Goal: Transaction & Acquisition: Purchase product/service

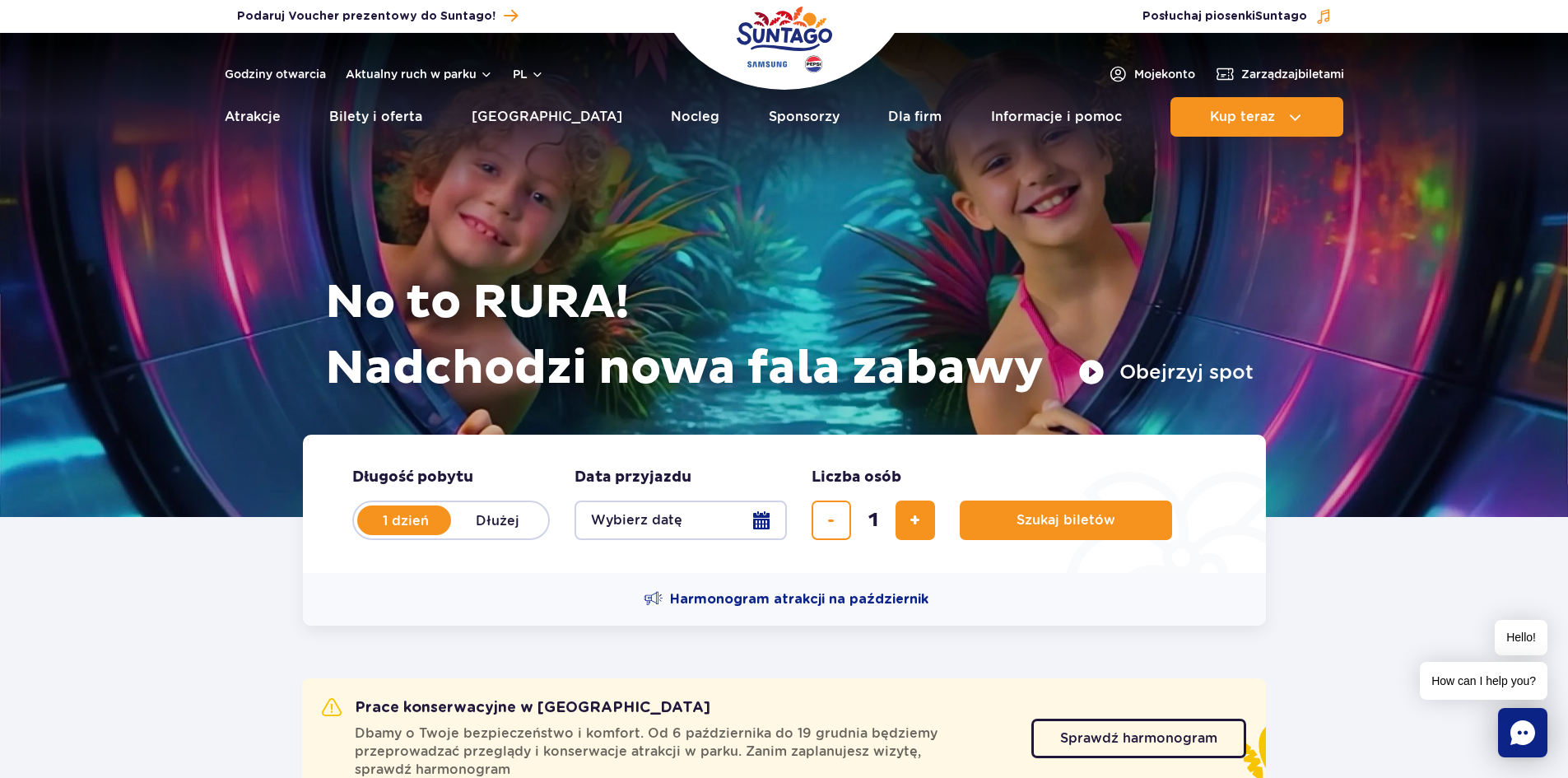
click at [642, 496] on fieldset "Data przyjazdu data przyjazdu w hero Wybierz datę" at bounding box center [680, 504] width 212 height 73
click at [648, 523] on button "Wybierz datę" at bounding box center [680, 520] width 212 height 40
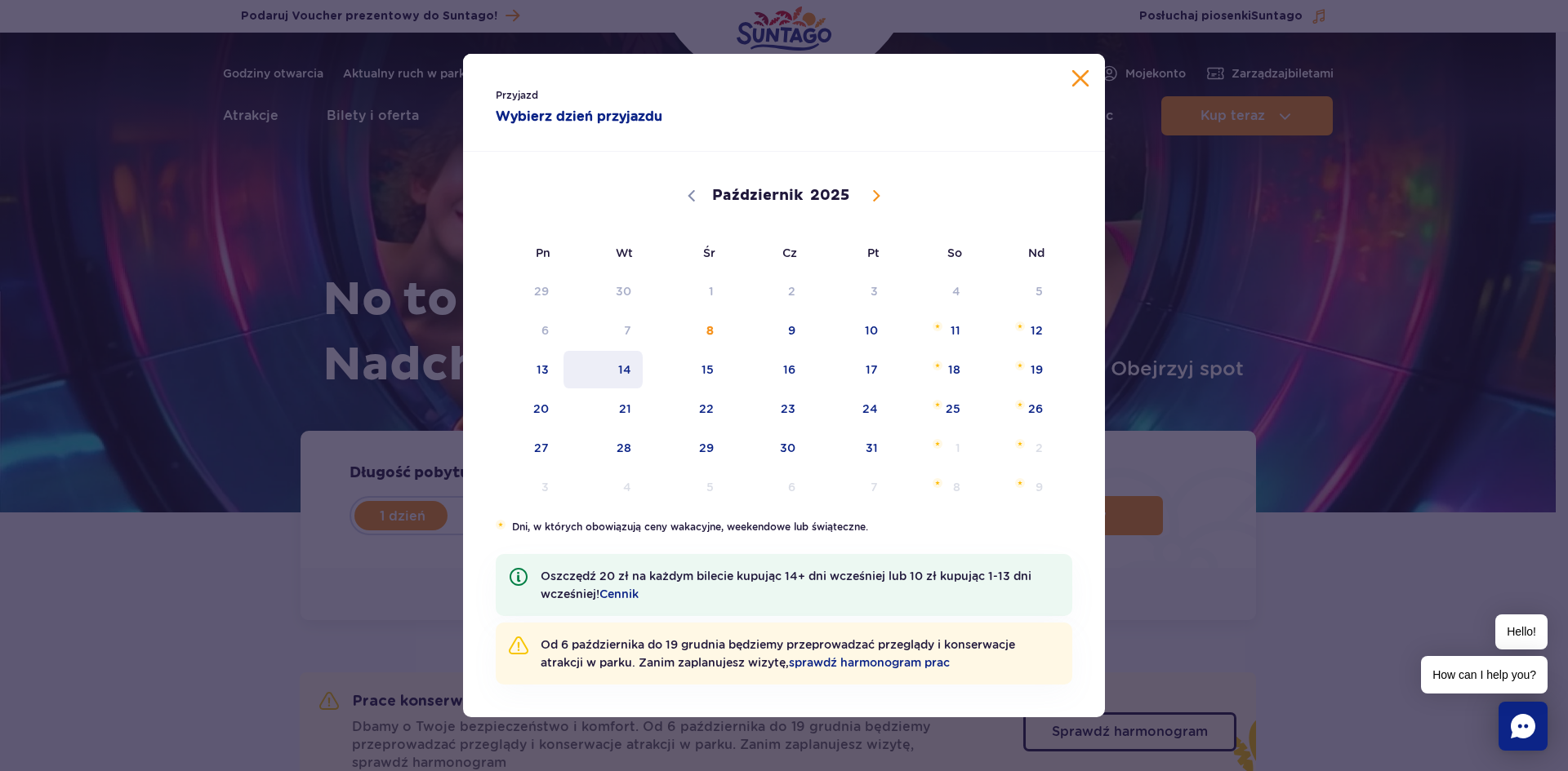
click at [631, 380] on span "14" at bounding box center [603, 370] width 82 height 38
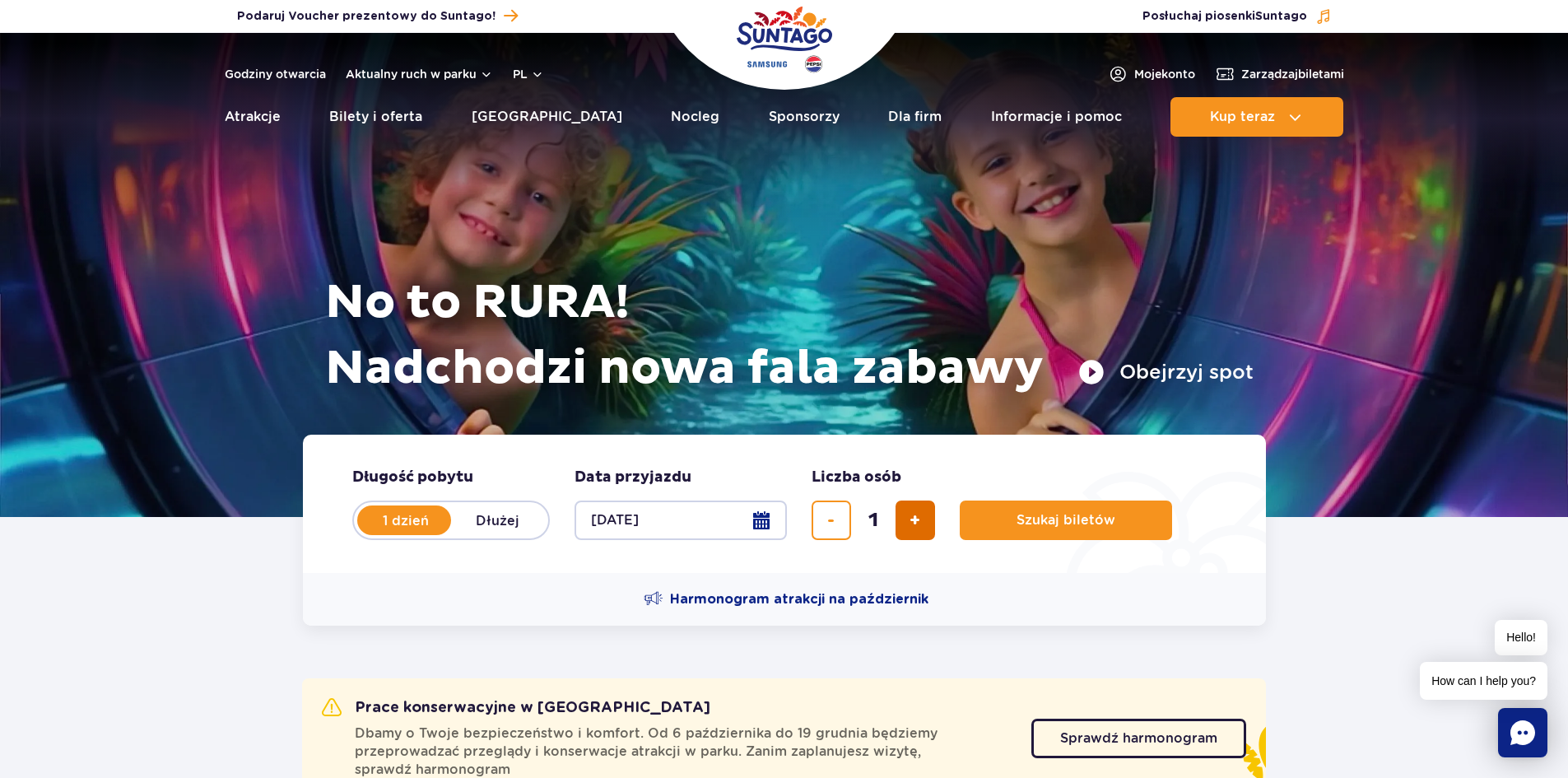
click at [911, 520] on span "dodaj bilet" at bounding box center [915, 520] width 11 height 0
click at [910, 520] on span "dodaj bilet" at bounding box center [915, 520] width 11 height 0
type input "3"
click at [1070, 514] on span "Szukaj biletów" at bounding box center [1059, 521] width 99 height 15
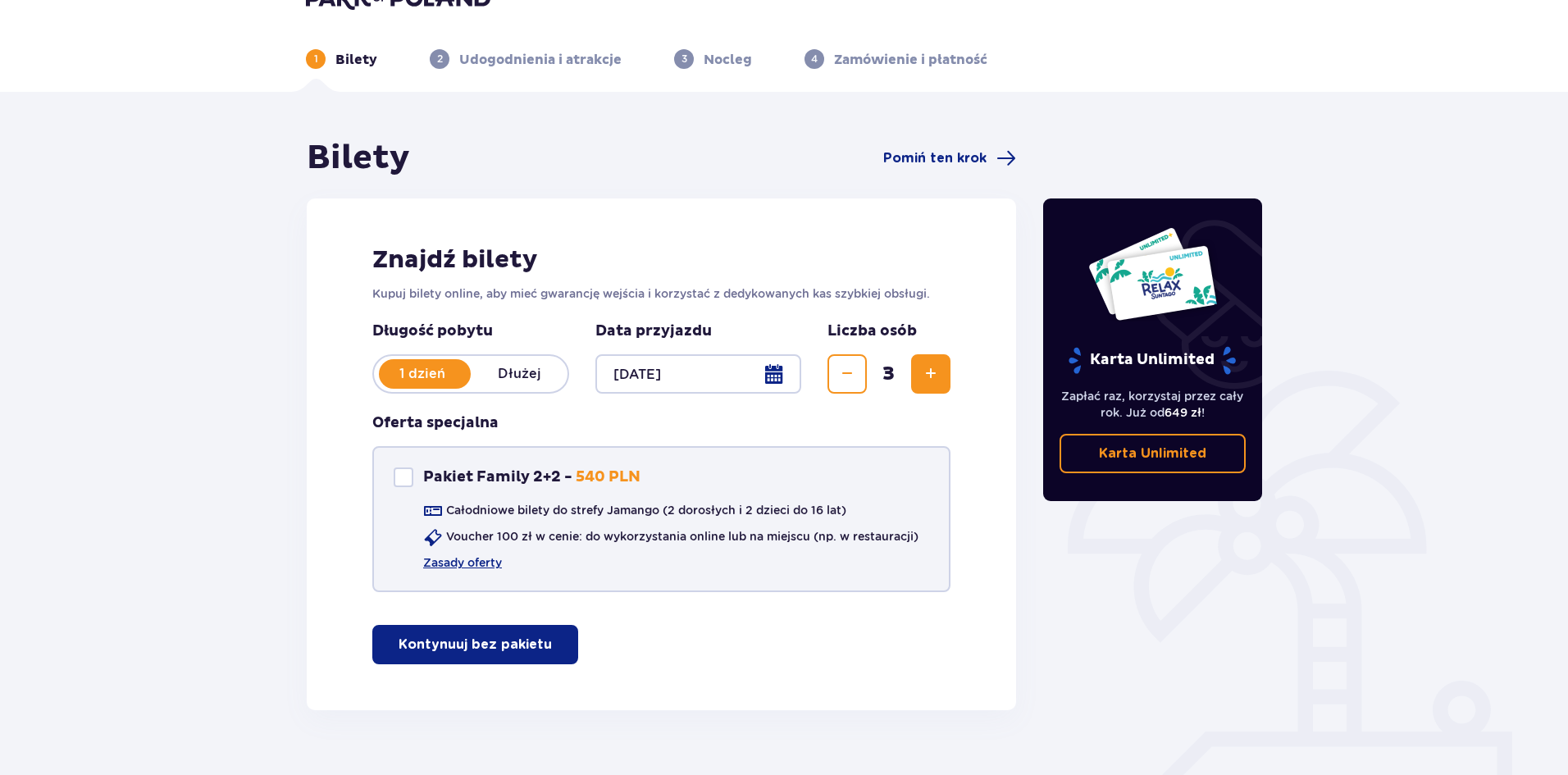
scroll to position [70, 0]
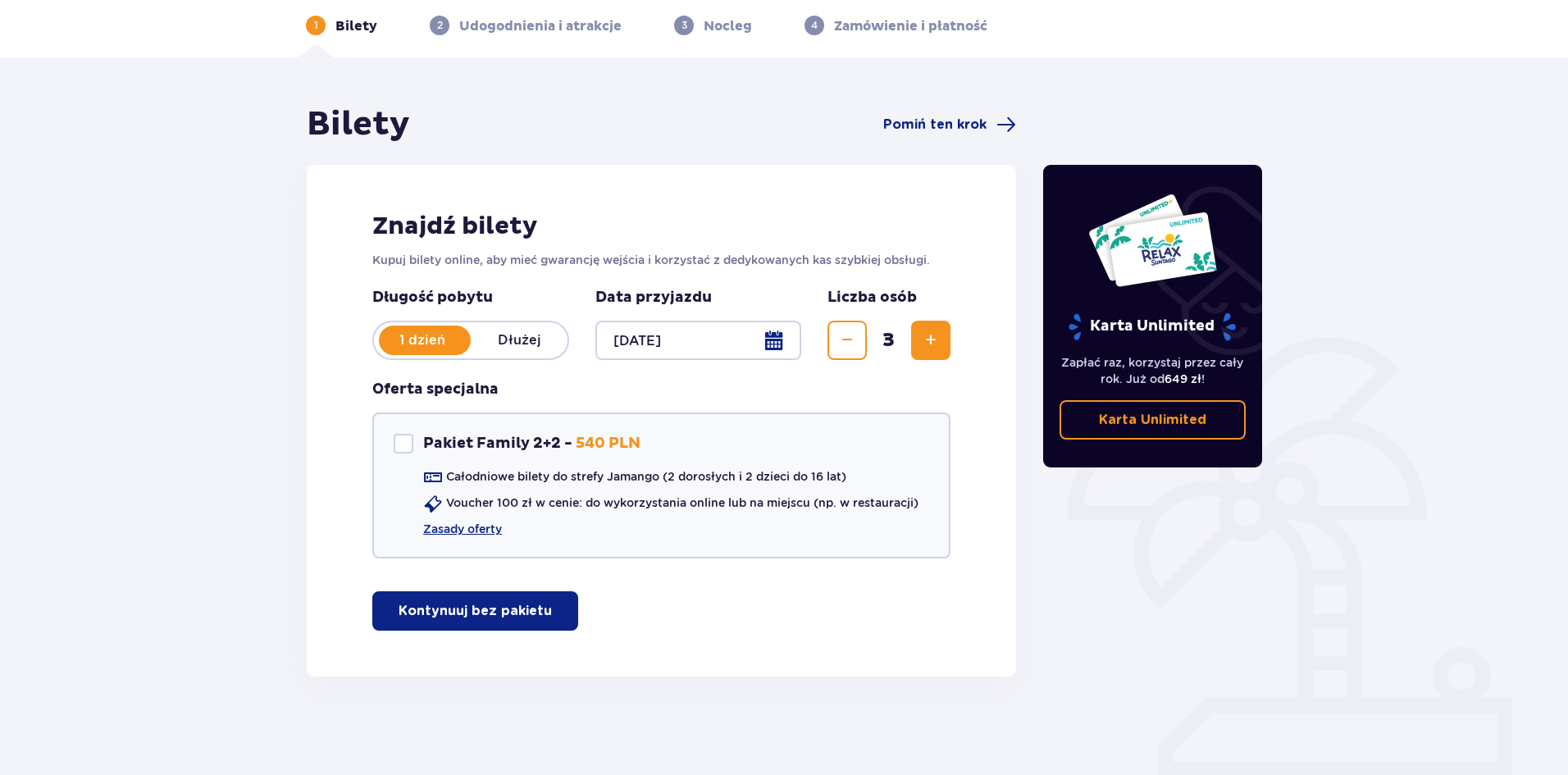
click at [517, 607] on p "Kontynuuj bez pakietu" at bounding box center [475, 611] width 153 height 18
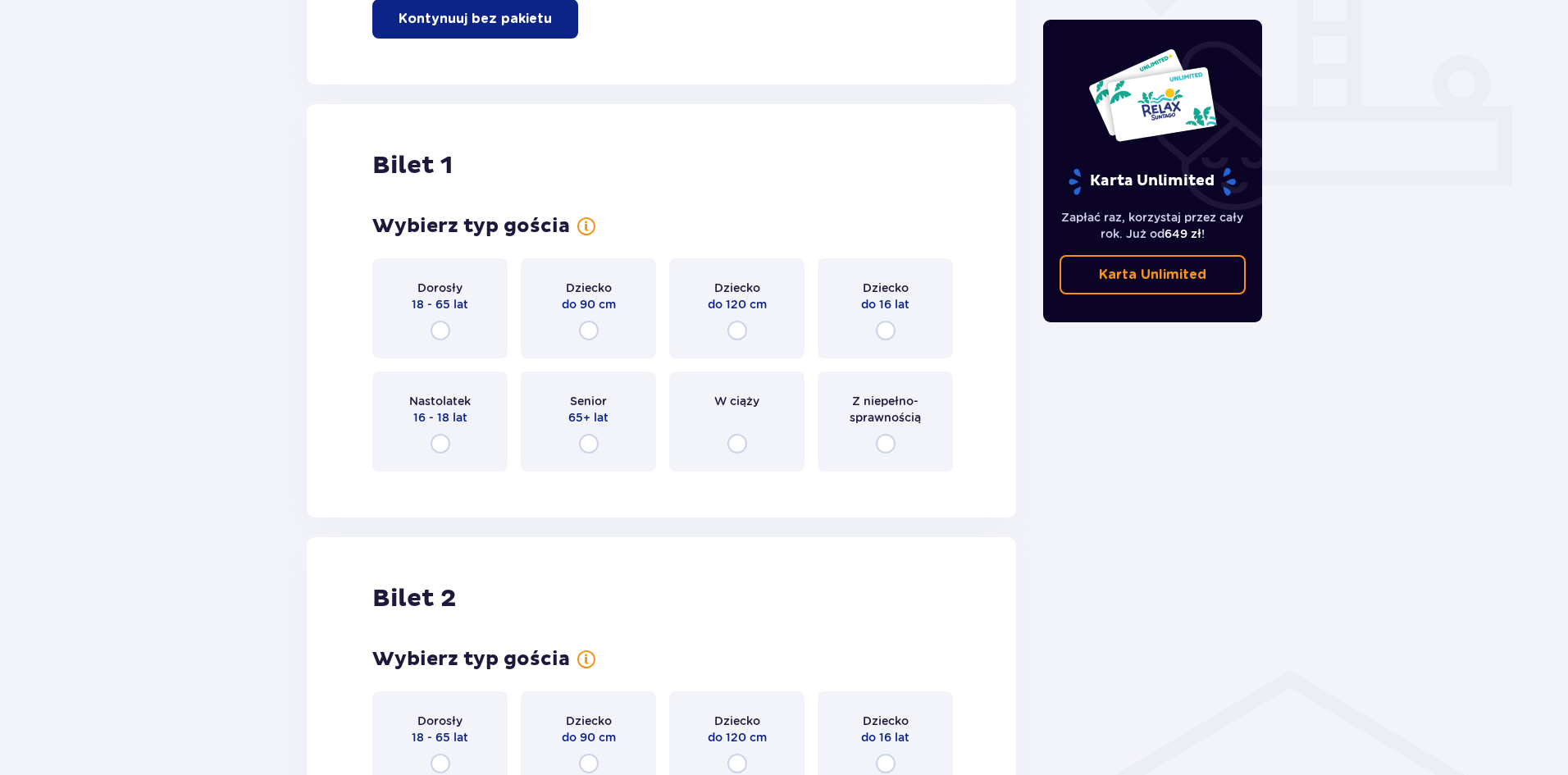
scroll to position [746, 0]
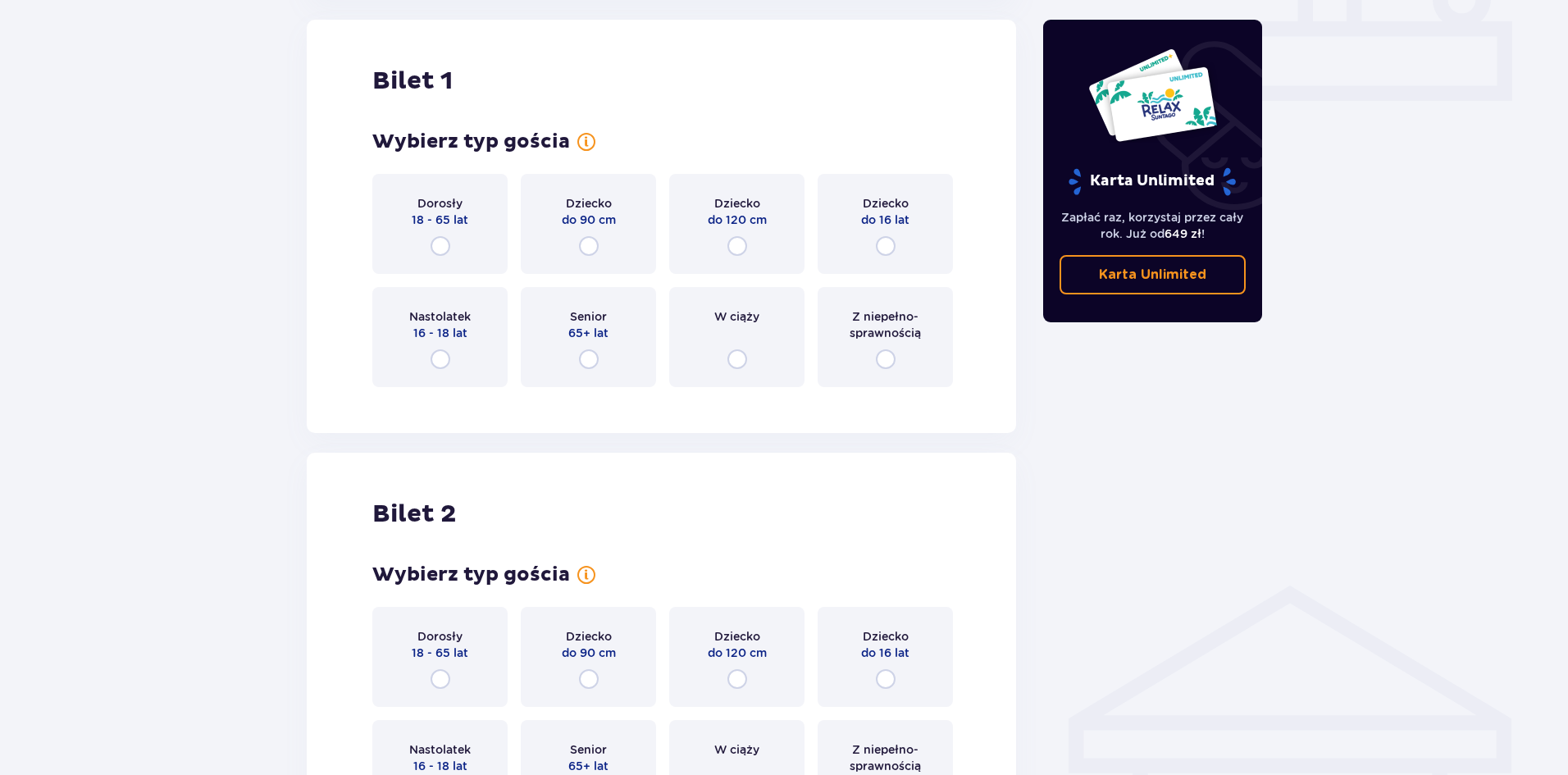
click at [886, 250] on input "radio" at bounding box center [885, 245] width 19 height 19
radio input "true"
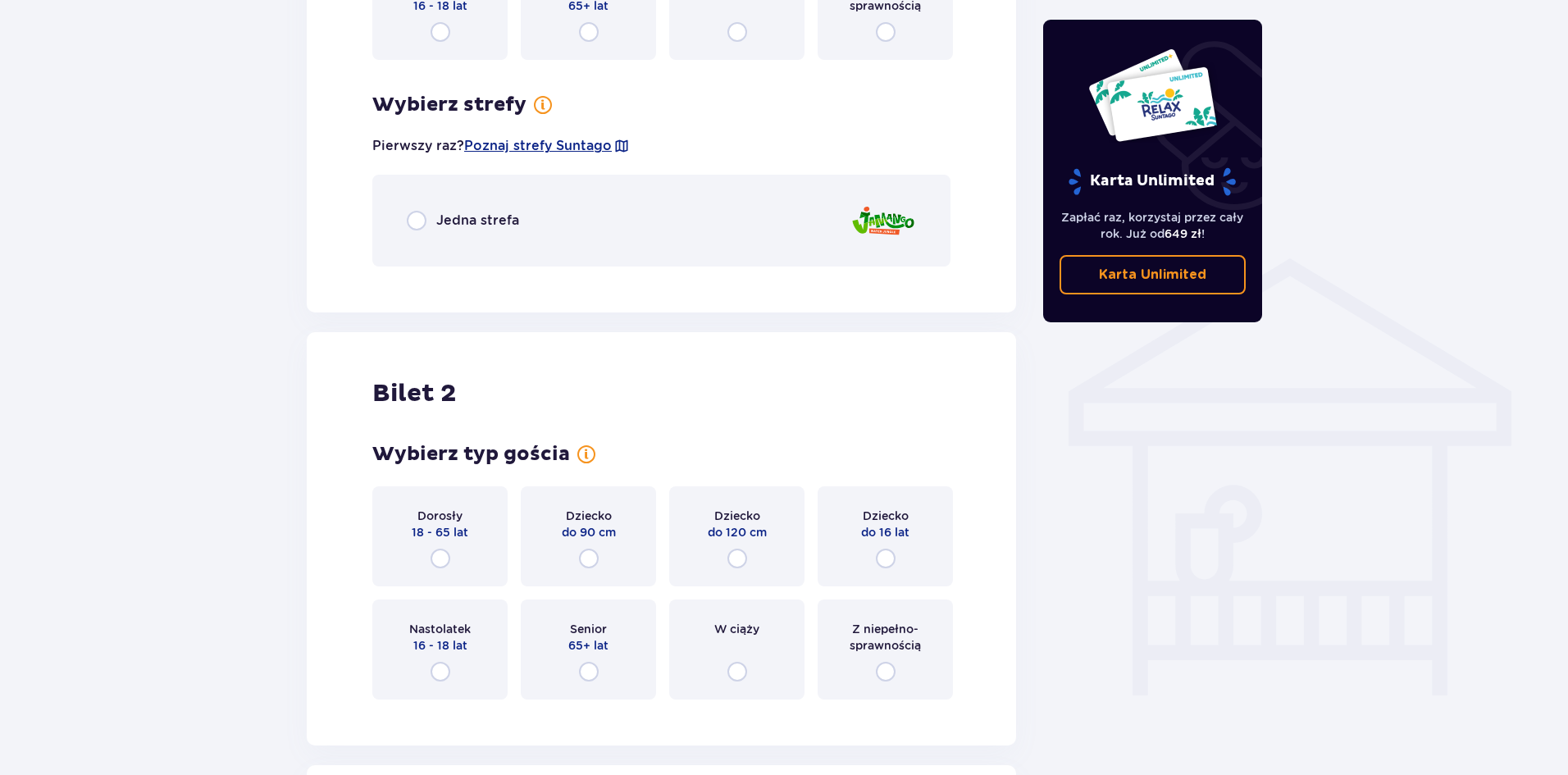
scroll to position [1146, 0]
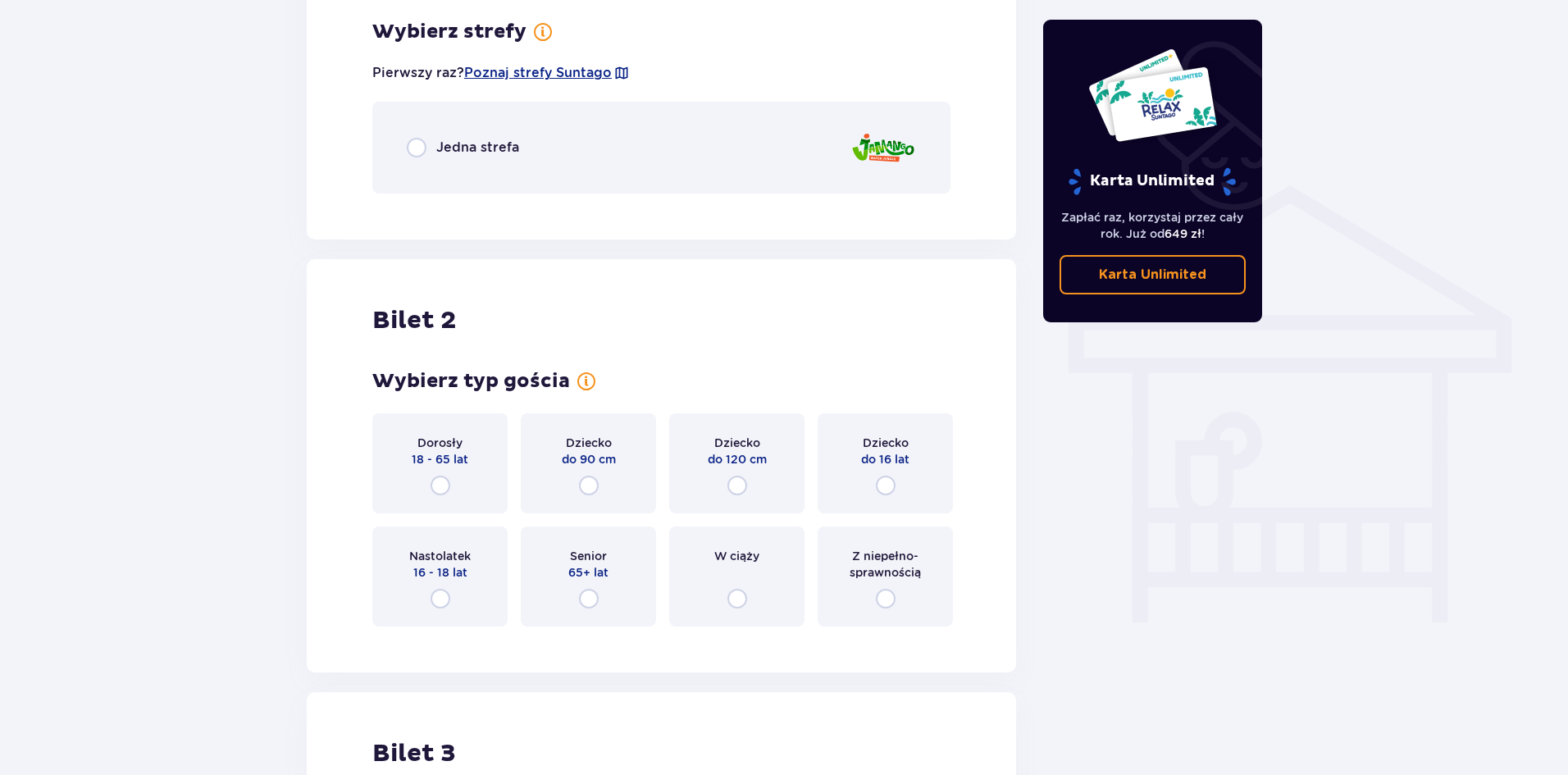
click at [523, 164] on div "Jedna strefa" at bounding box center [661, 147] width 579 height 92
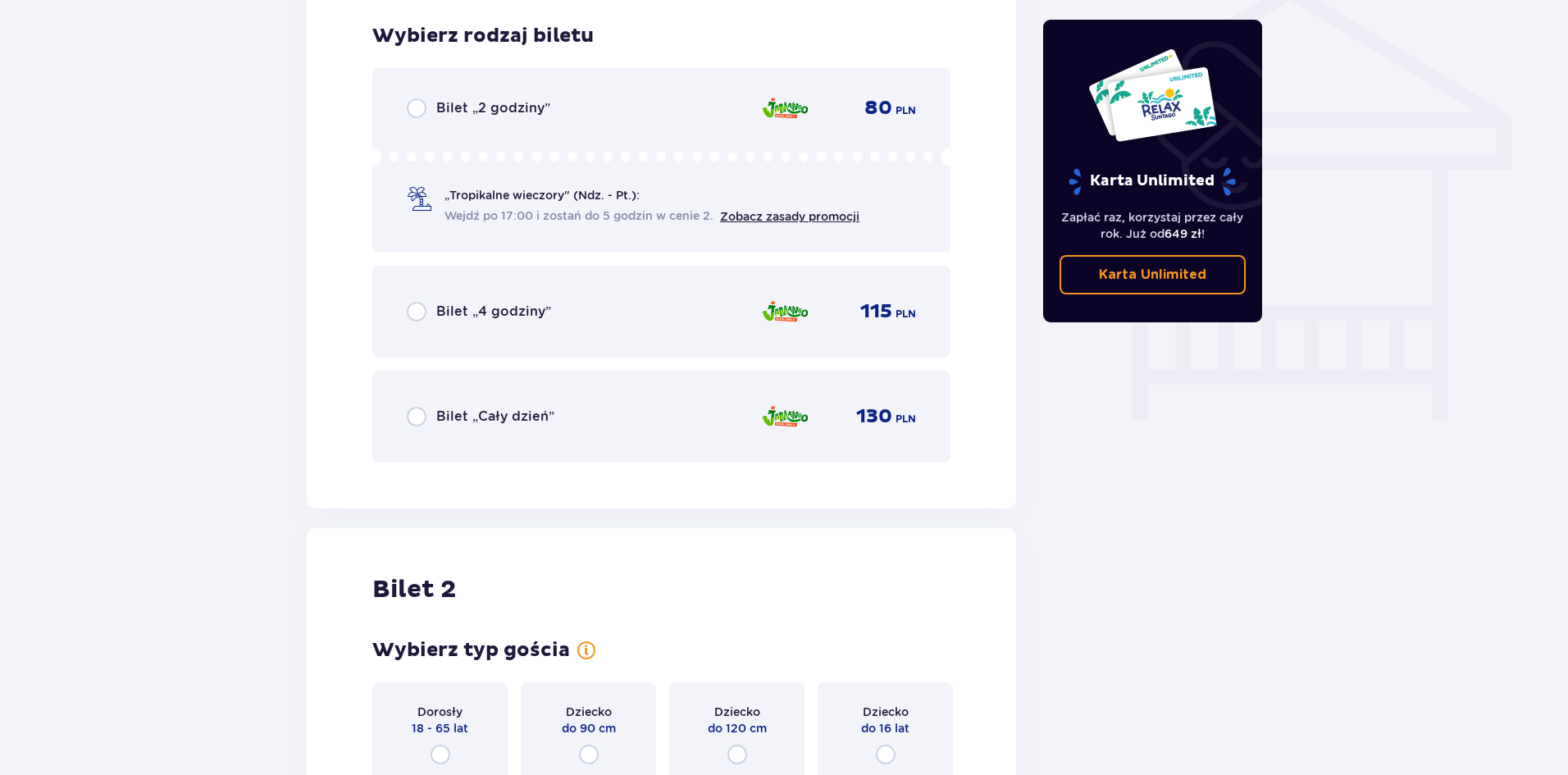
scroll to position [1354, 0]
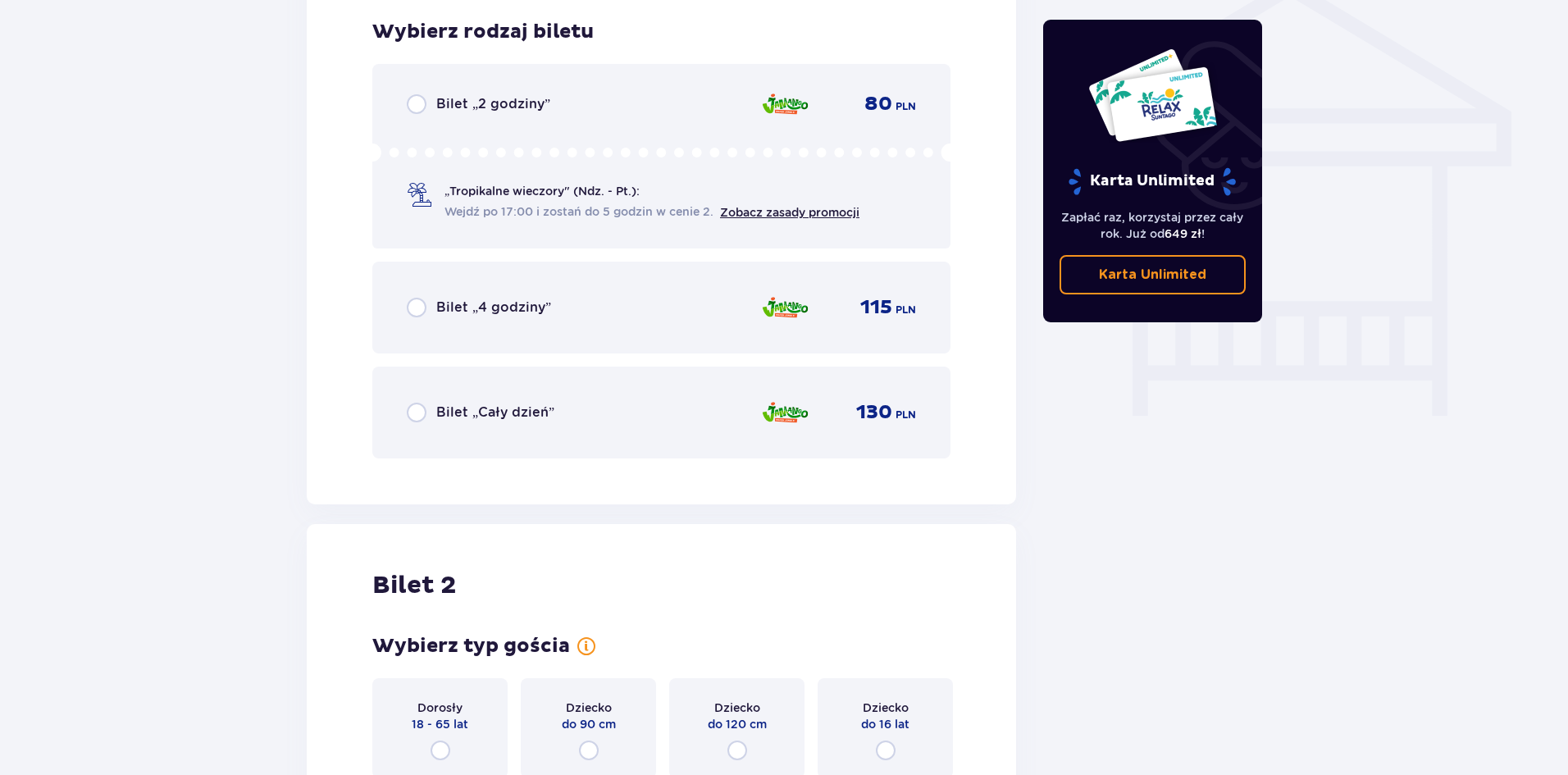
click at [449, 415] on span "Bilet „Cały dzień”" at bounding box center [495, 412] width 118 height 18
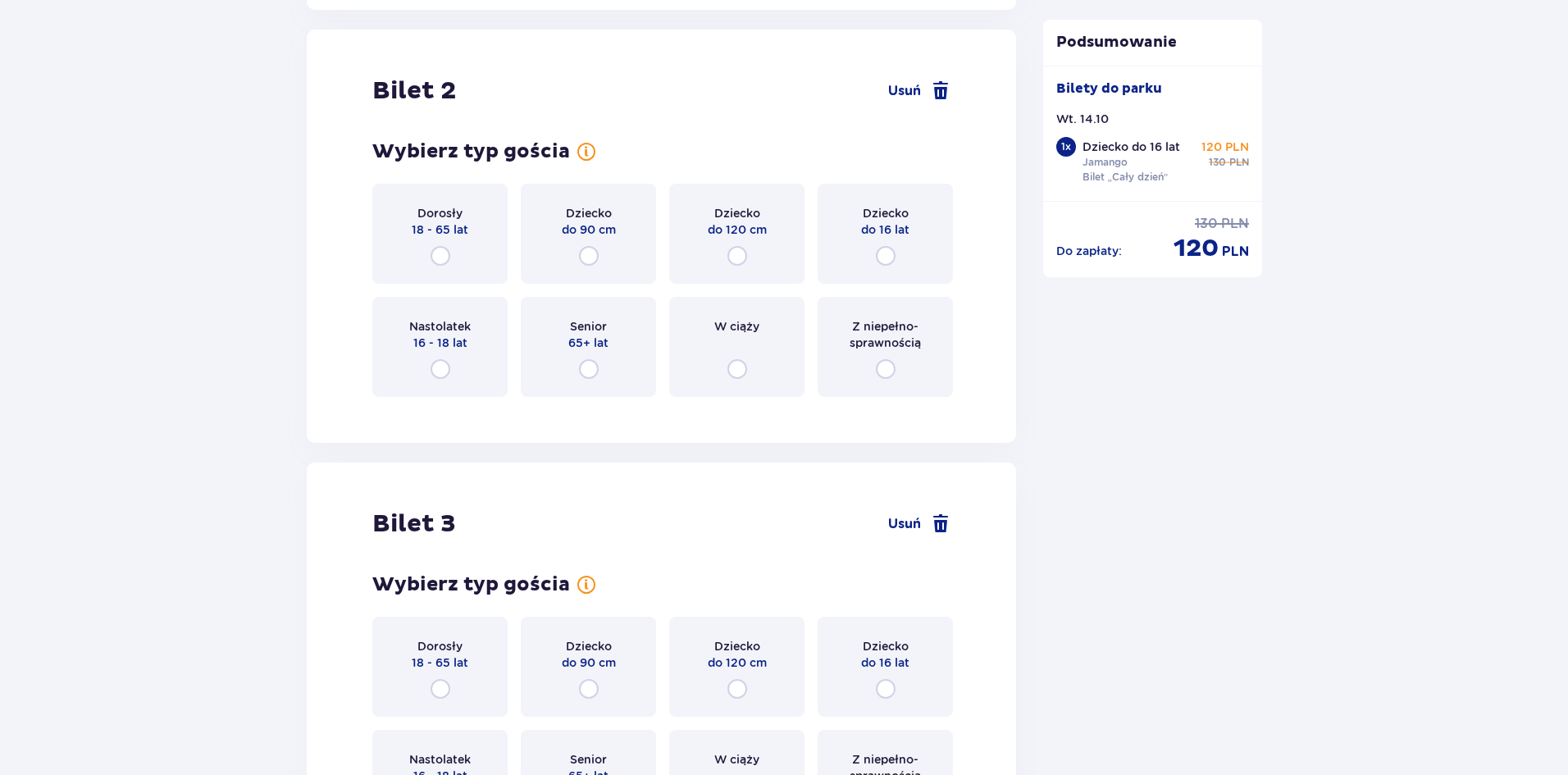
scroll to position [1858, 0]
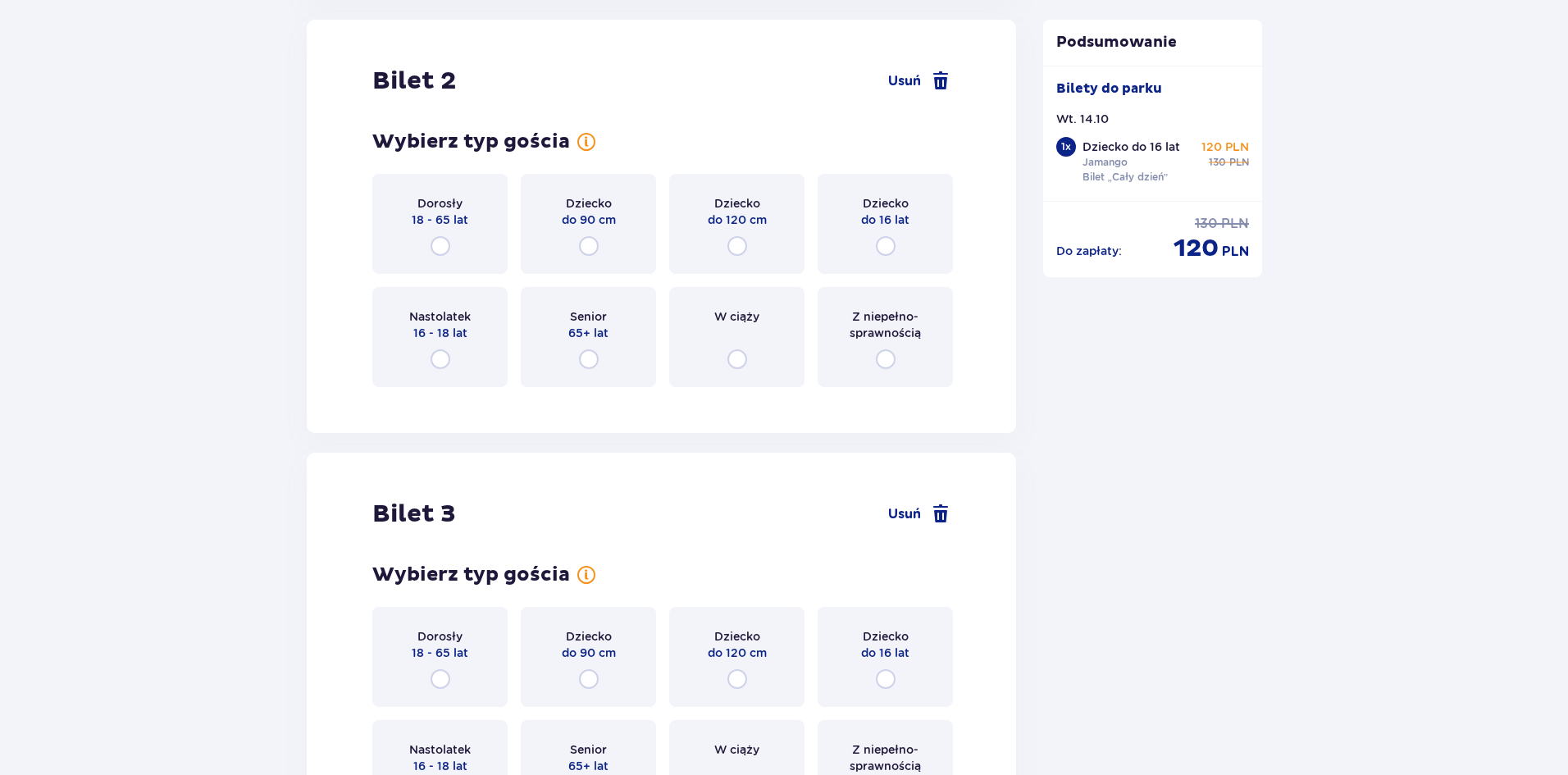
click at [424, 239] on div "Dorosły 18 - 65 lat" at bounding box center [440, 223] width 136 height 100
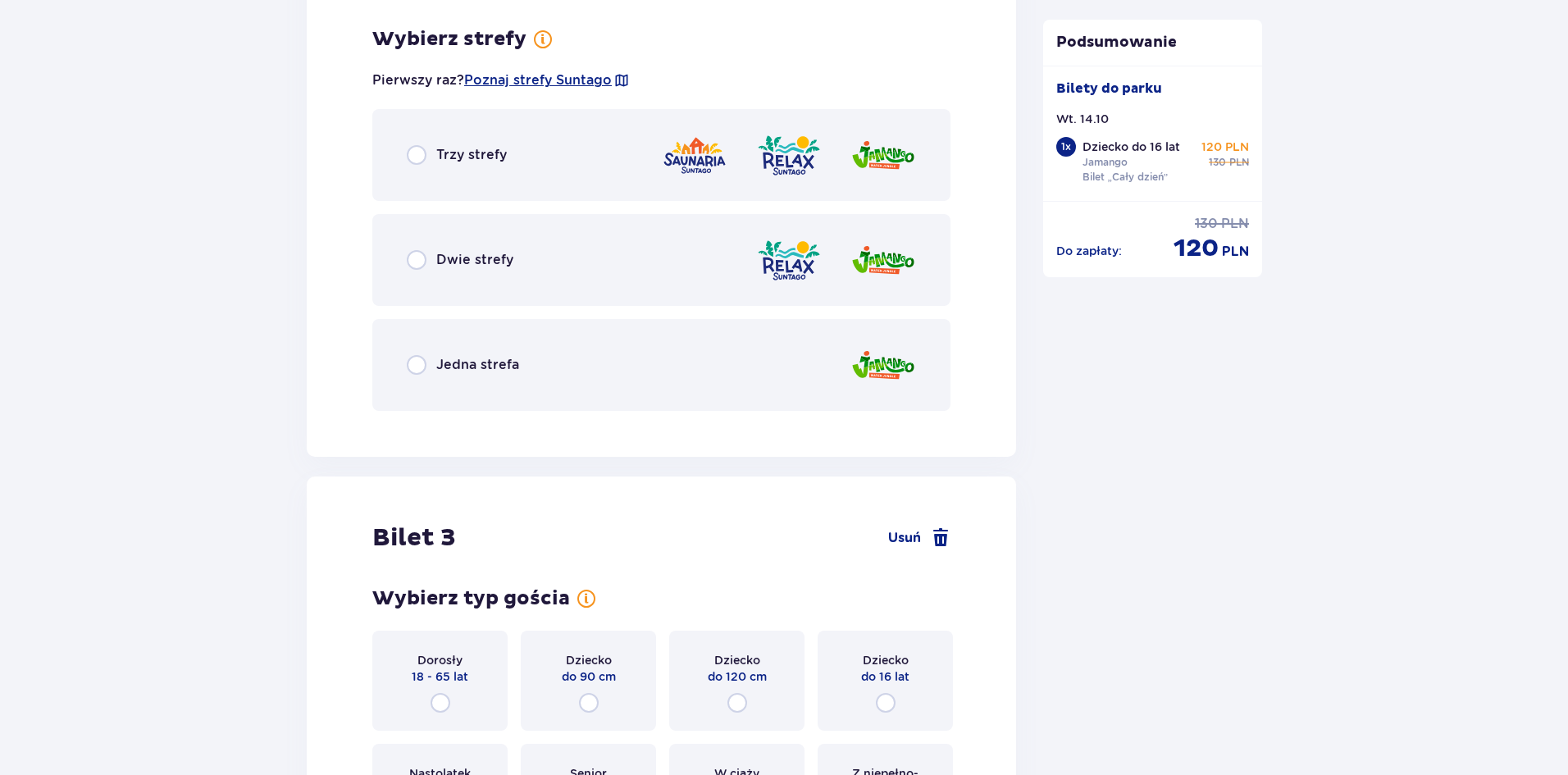
scroll to position [2258, 0]
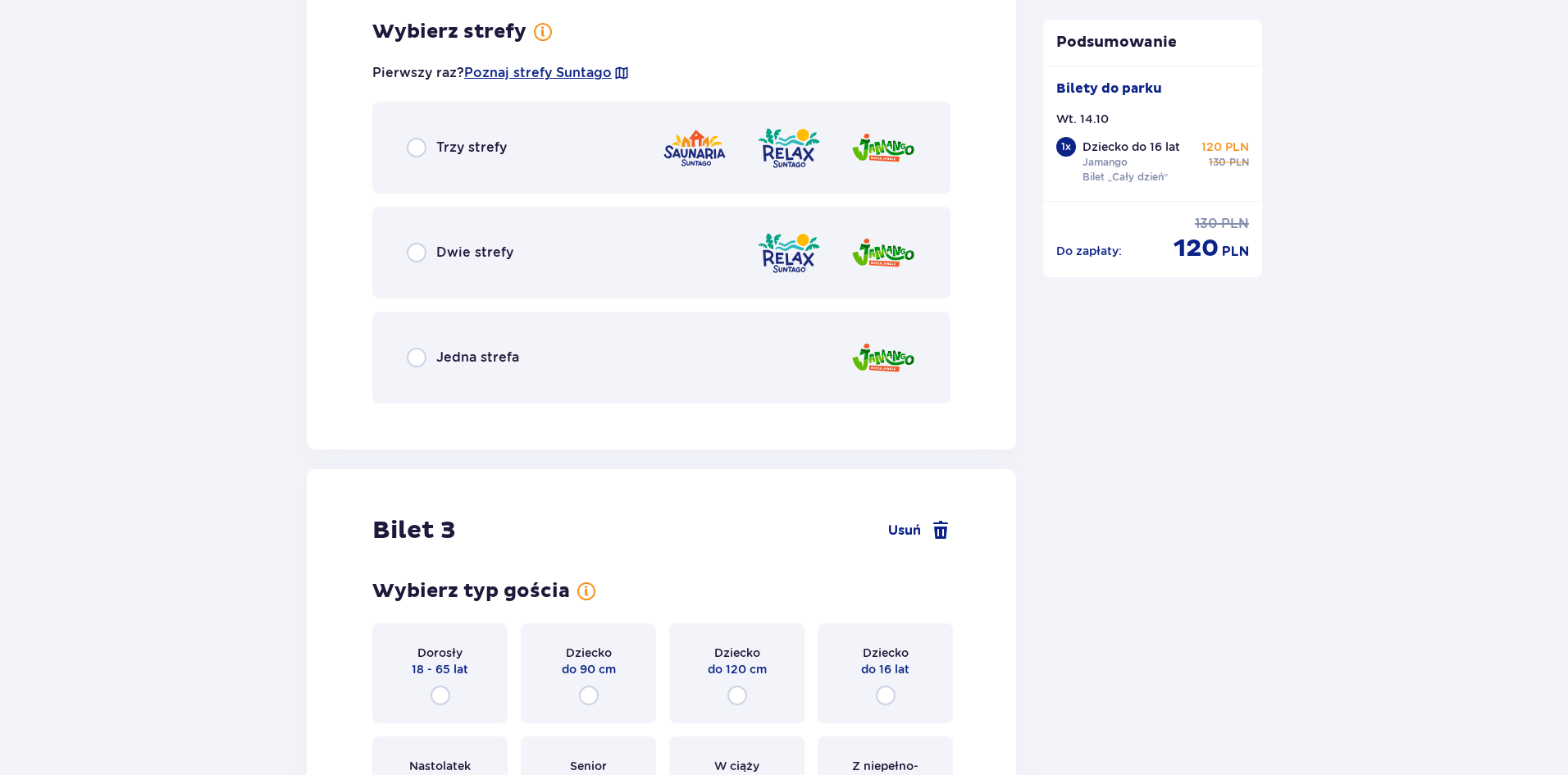
click at [541, 350] on div "Jedna strefa" at bounding box center [661, 357] width 579 height 92
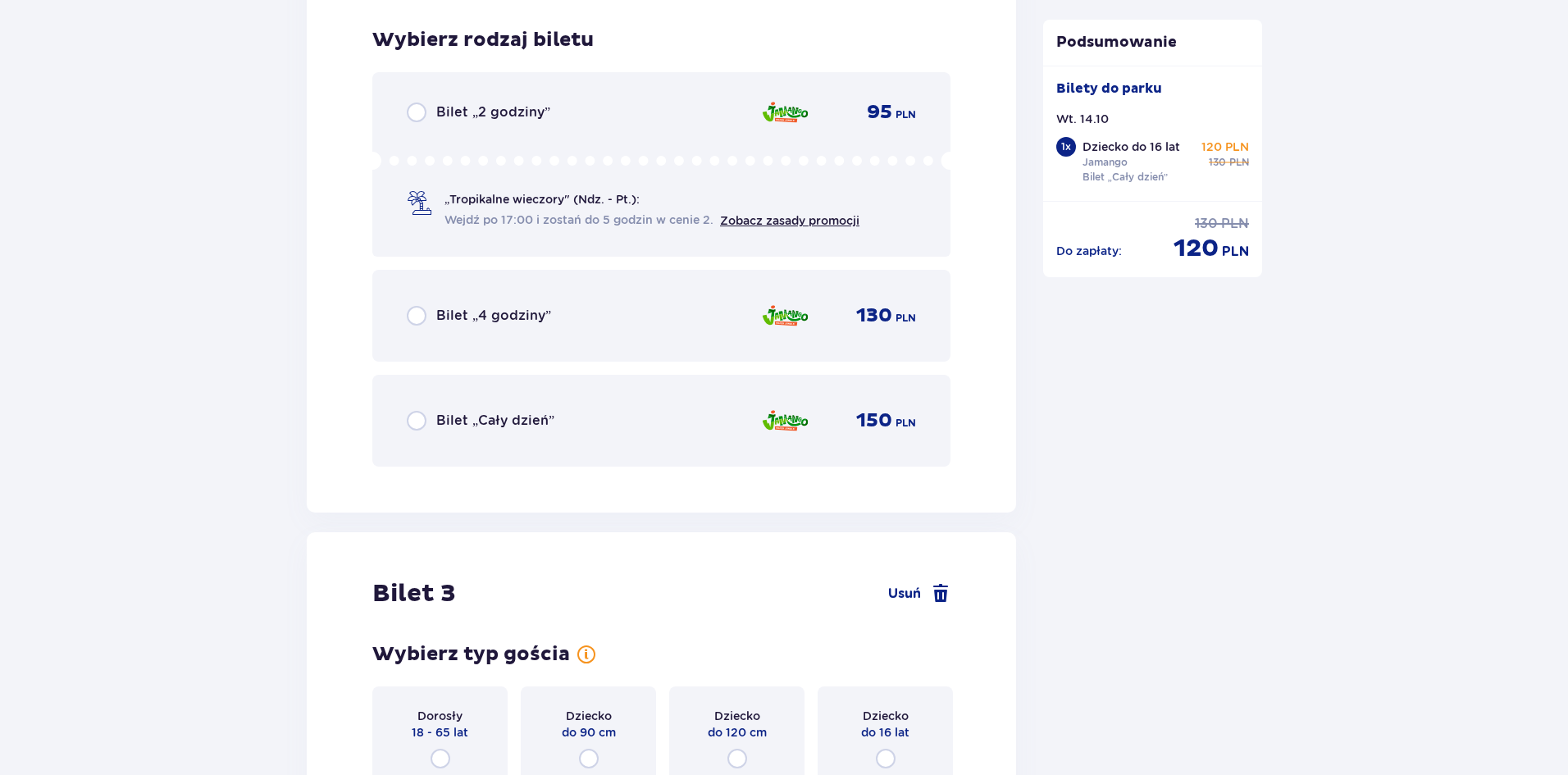
scroll to position [2675, 0]
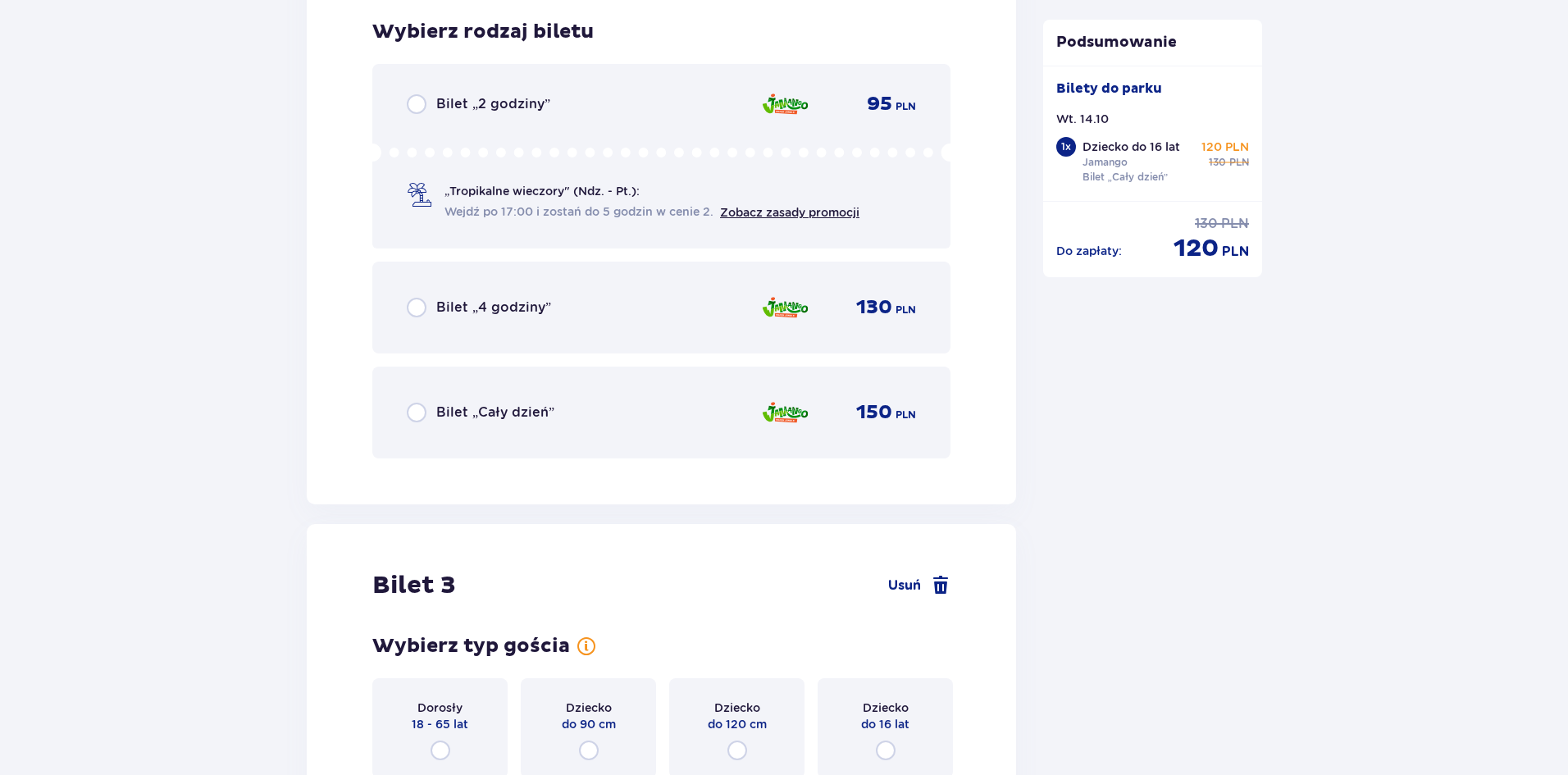
click at [490, 400] on div "Bilet „Cały dzień” 150 PLN" at bounding box center [661, 412] width 509 height 35
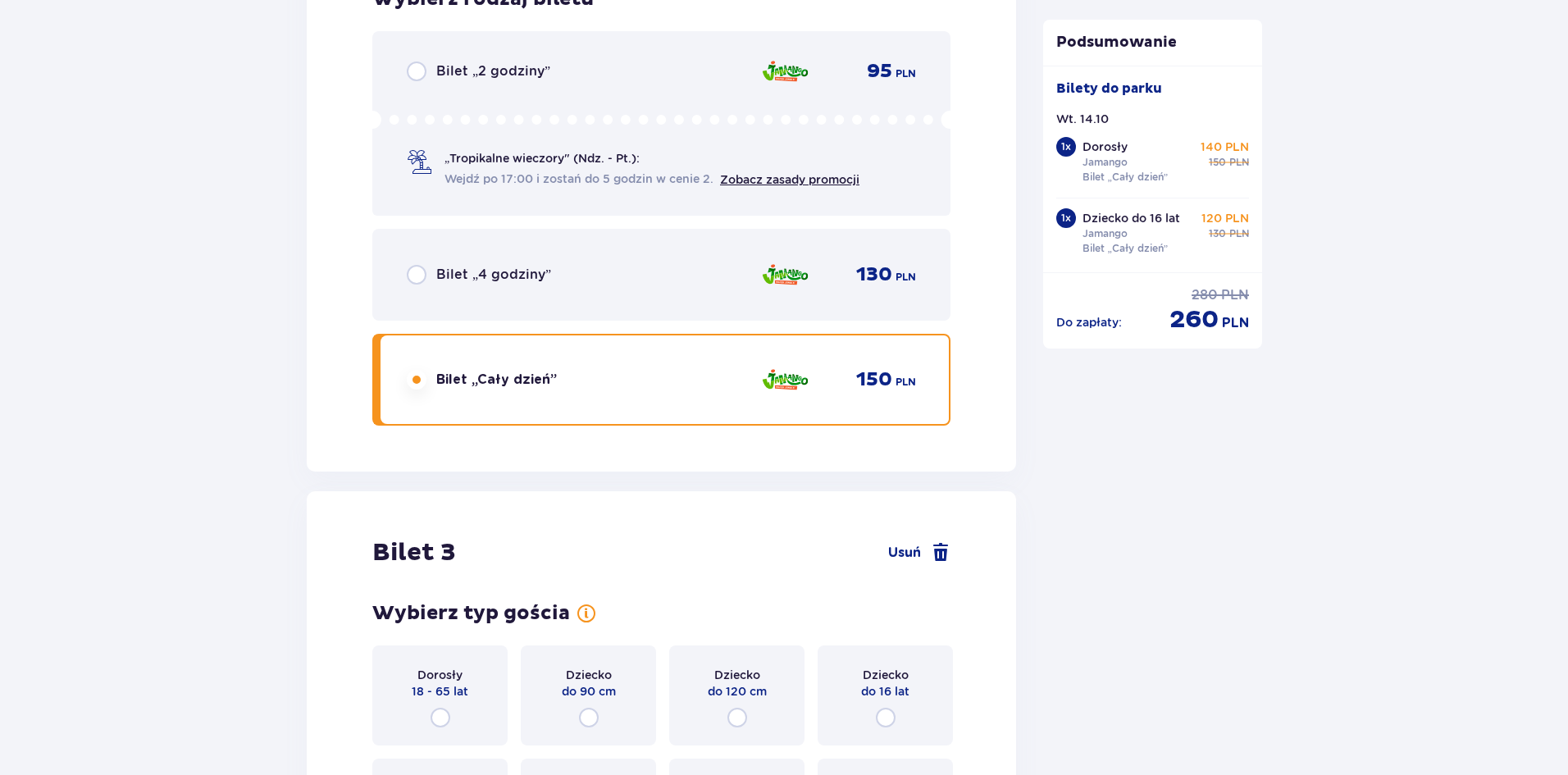
scroll to position [3015, 0]
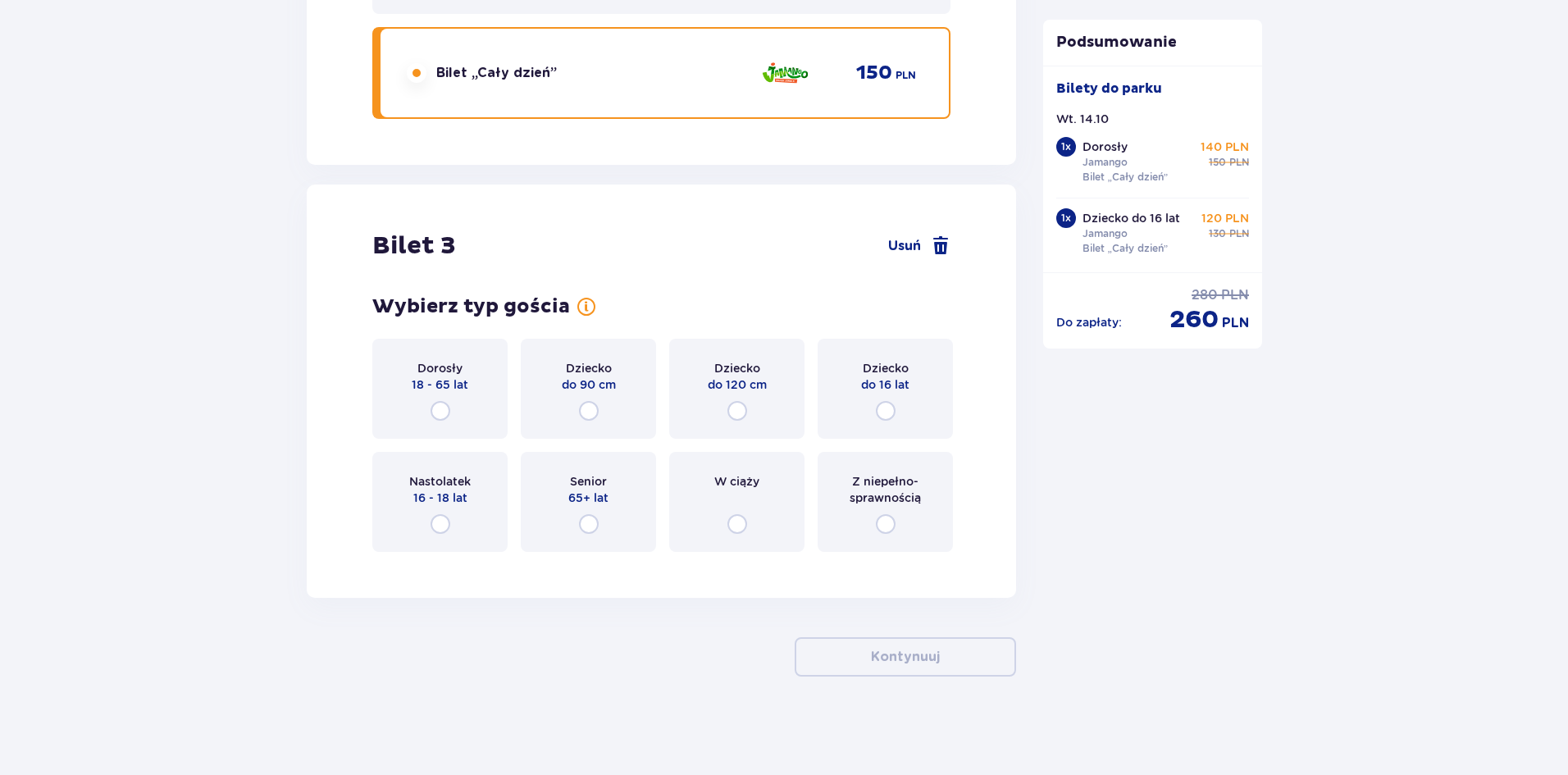
click at [920, 373] on div "Dziecko do 16 lat" at bounding box center [885, 388] width 136 height 100
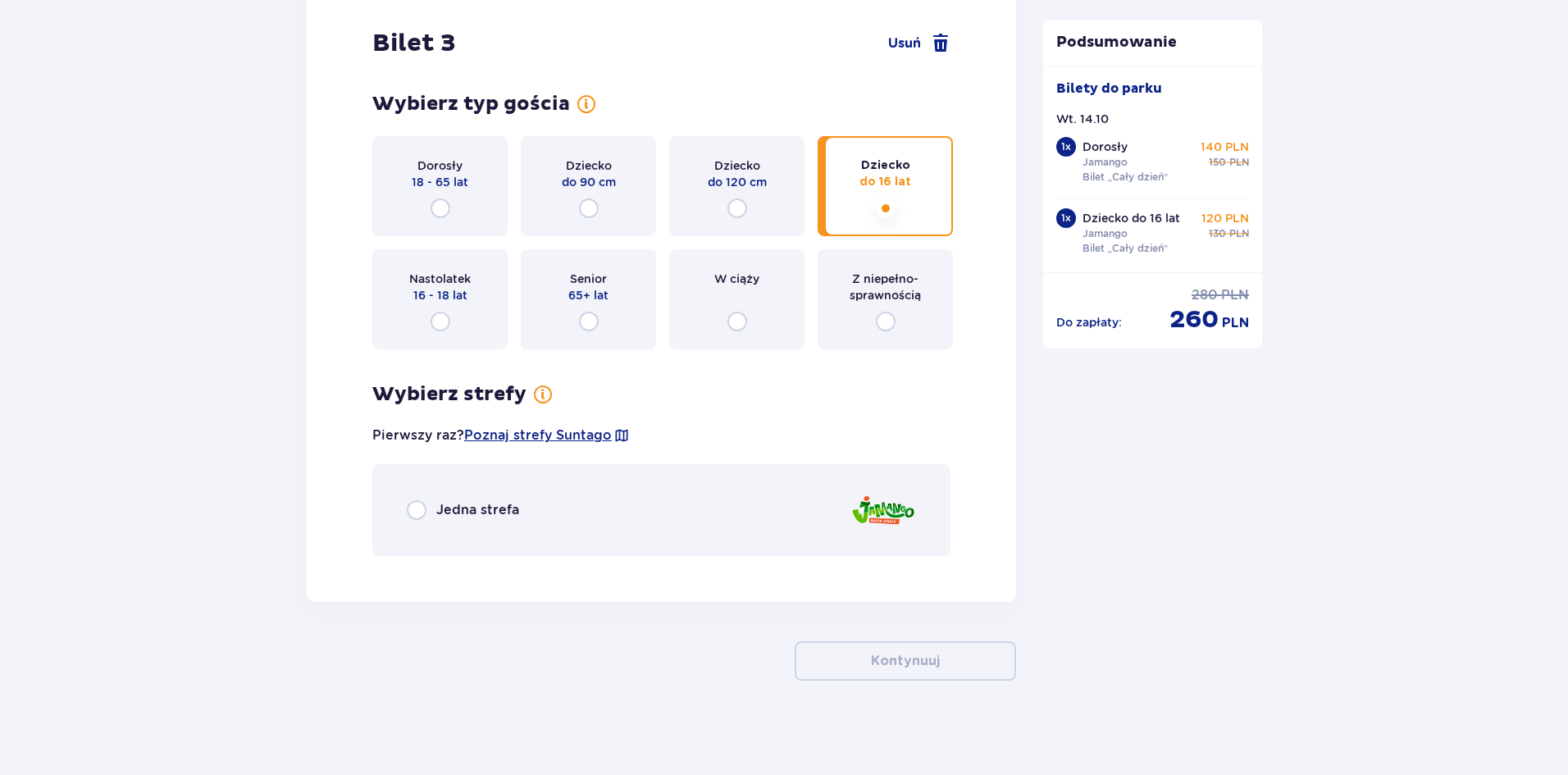
scroll to position [3221, 0]
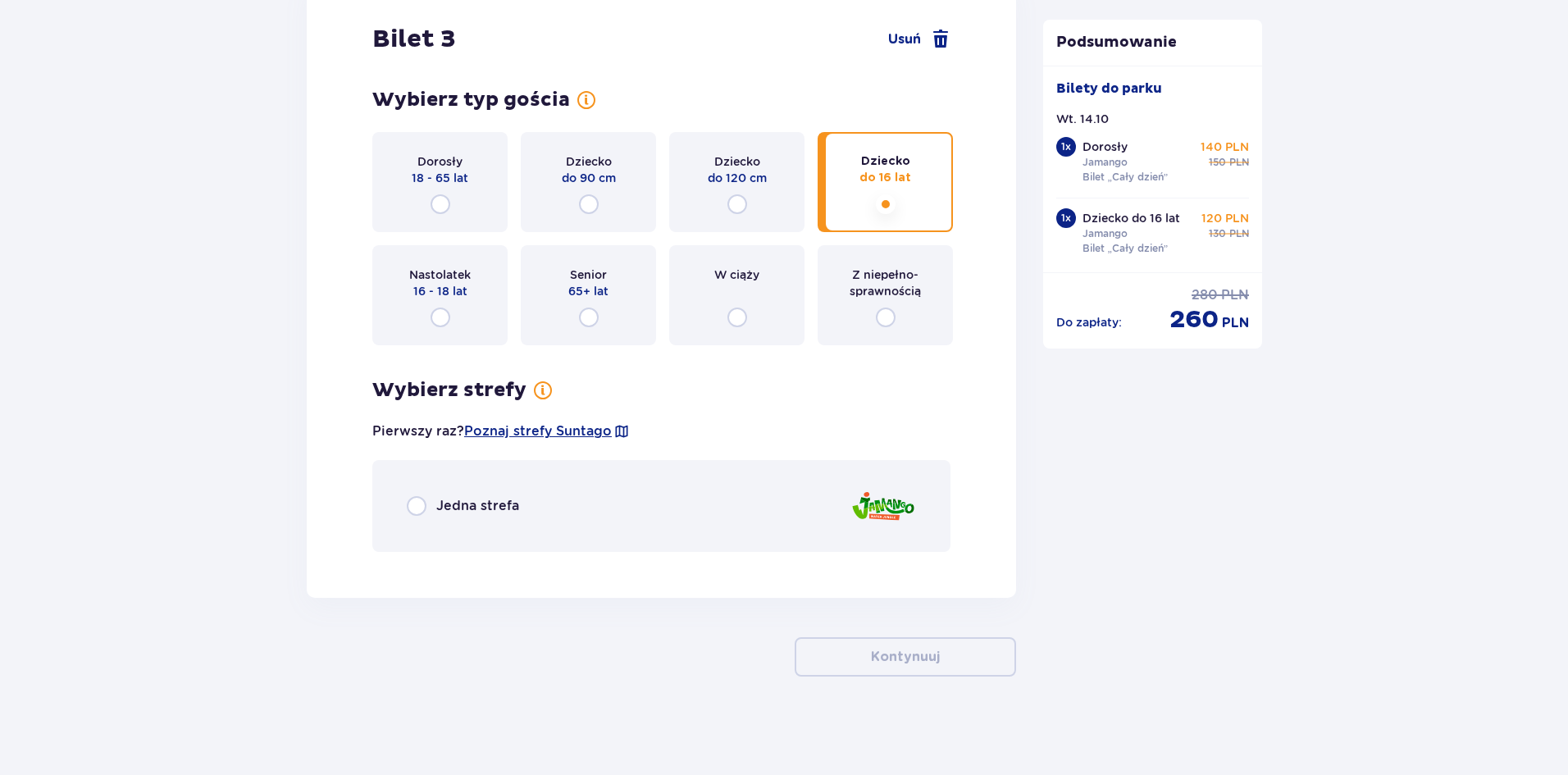
click at [632, 494] on div "Jedna strefa" at bounding box center [661, 505] width 579 height 92
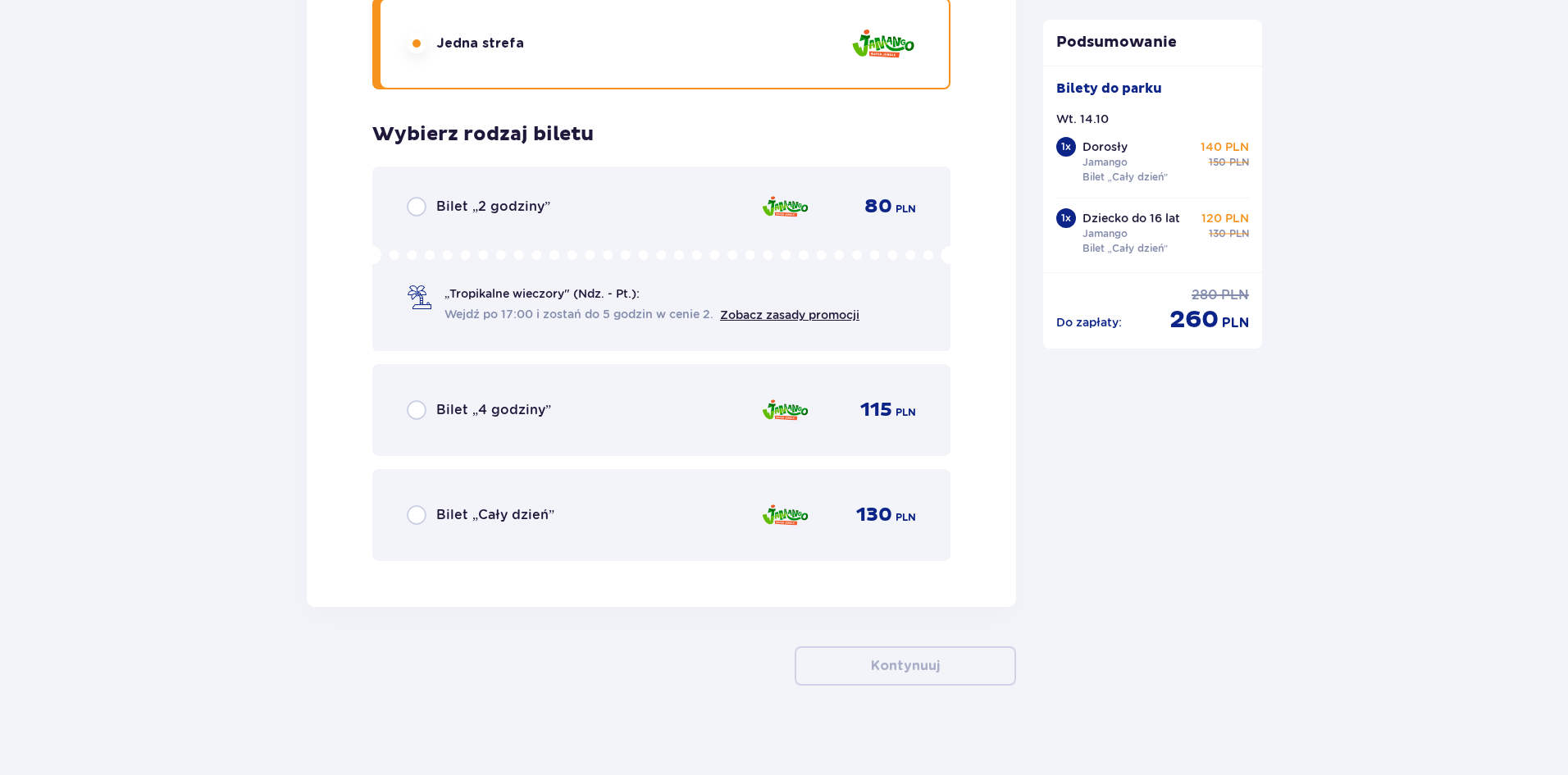
scroll to position [3693, 0]
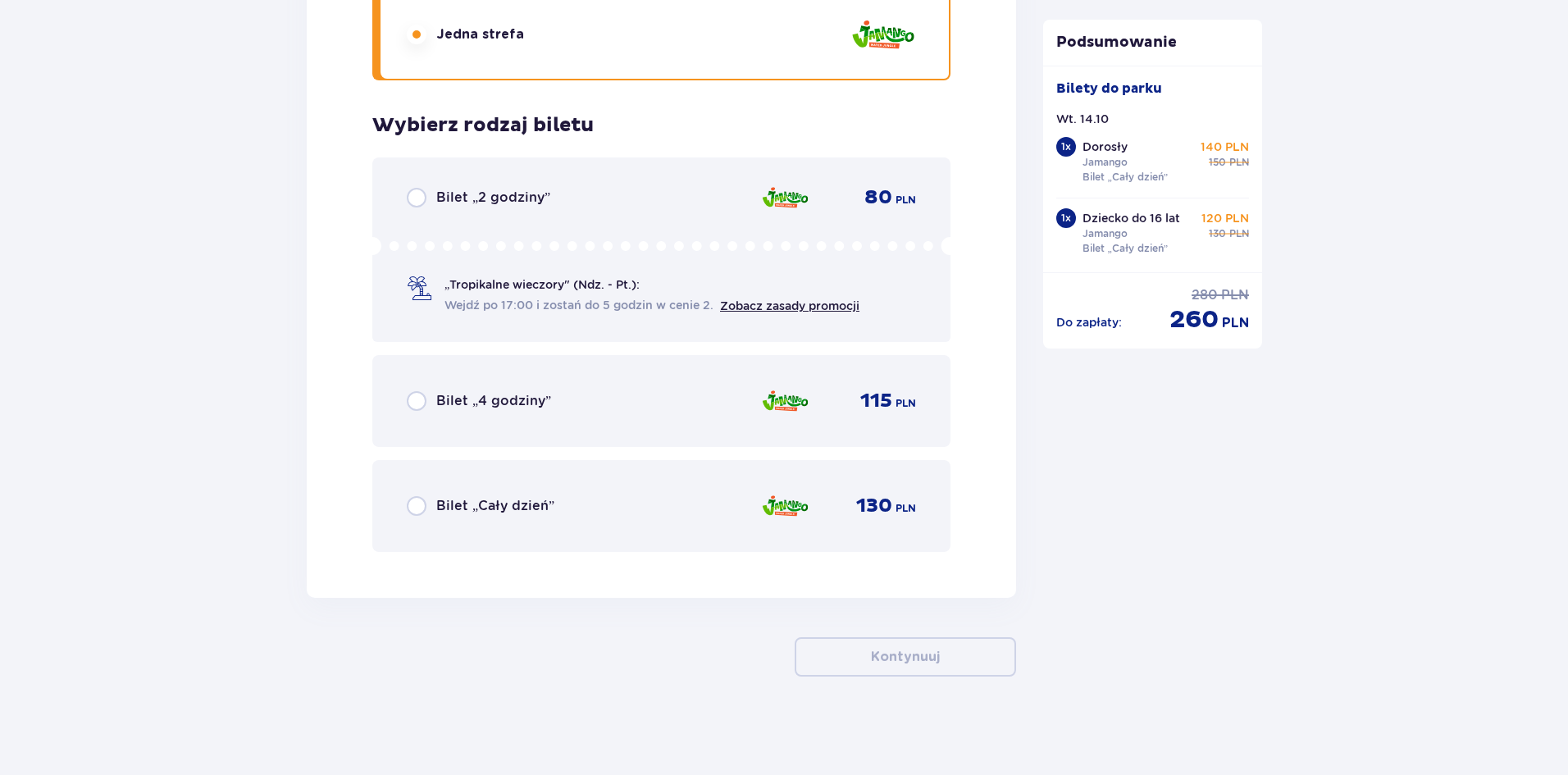
click at [843, 498] on div "130 PLN" at bounding box center [879, 505] width 74 height 24
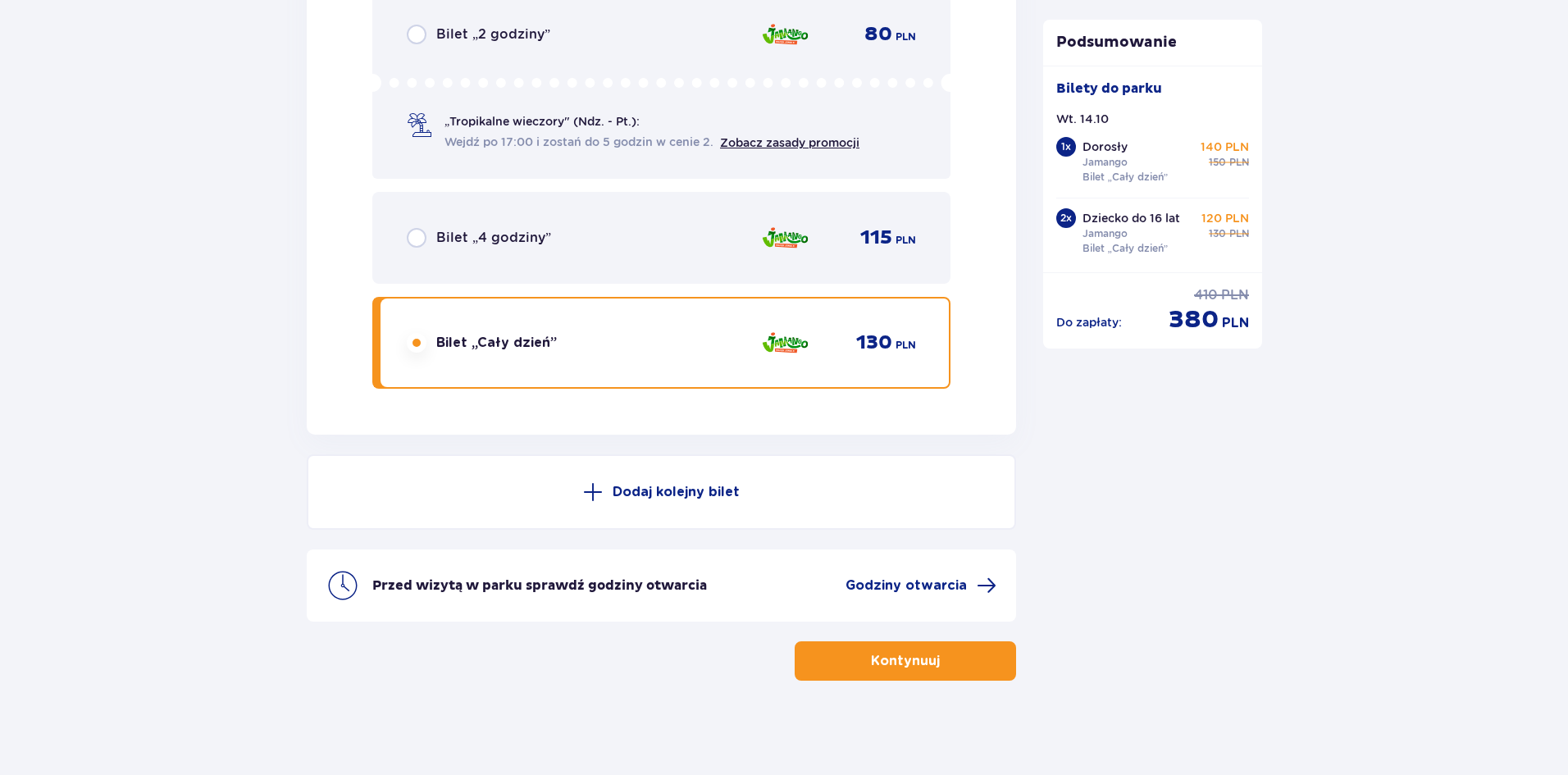
scroll to position [3861, 0]
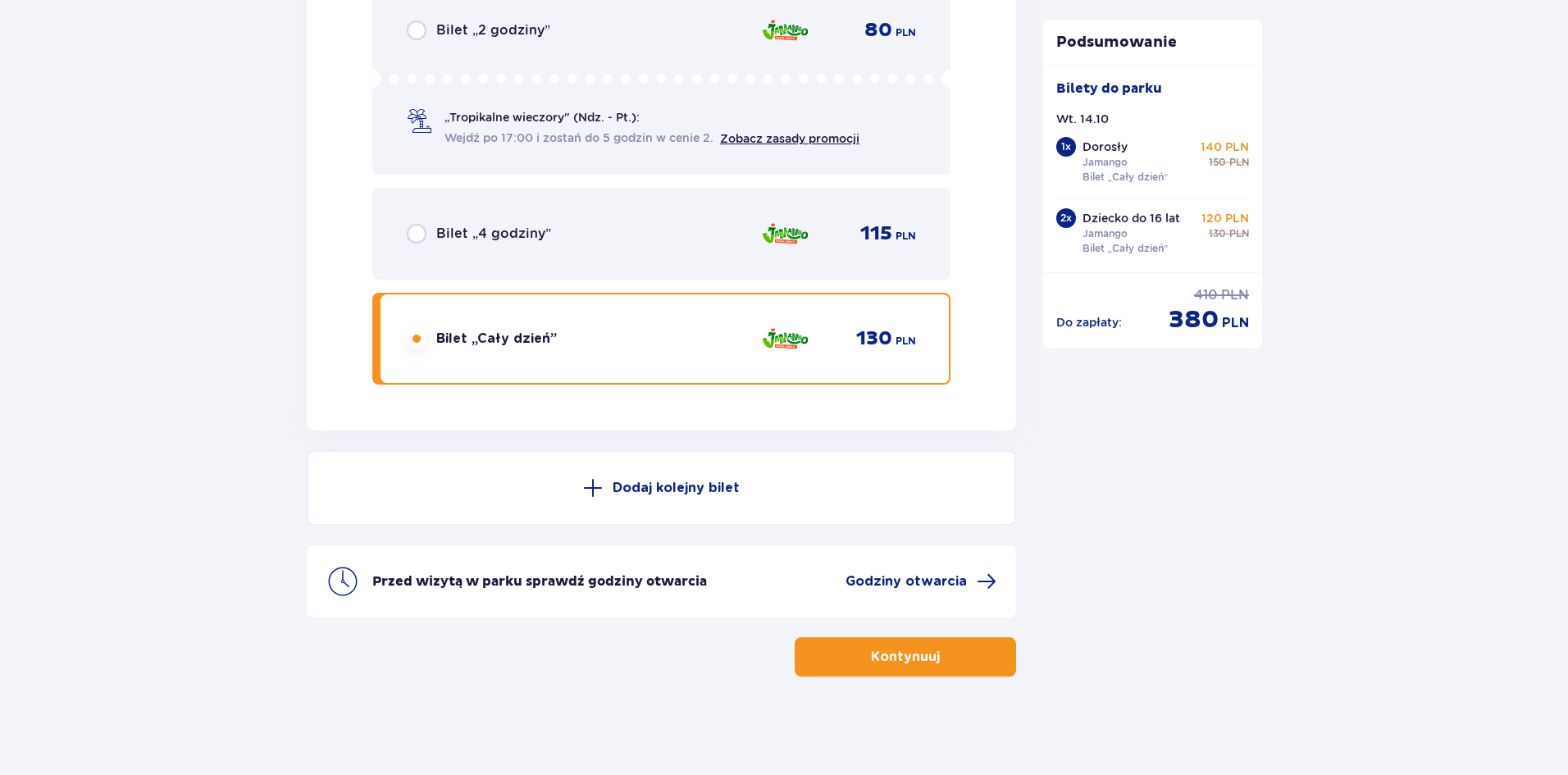
click at [916, 674] on button "Kontynuuj" at bounding box center [905, 657] width 221 height 40
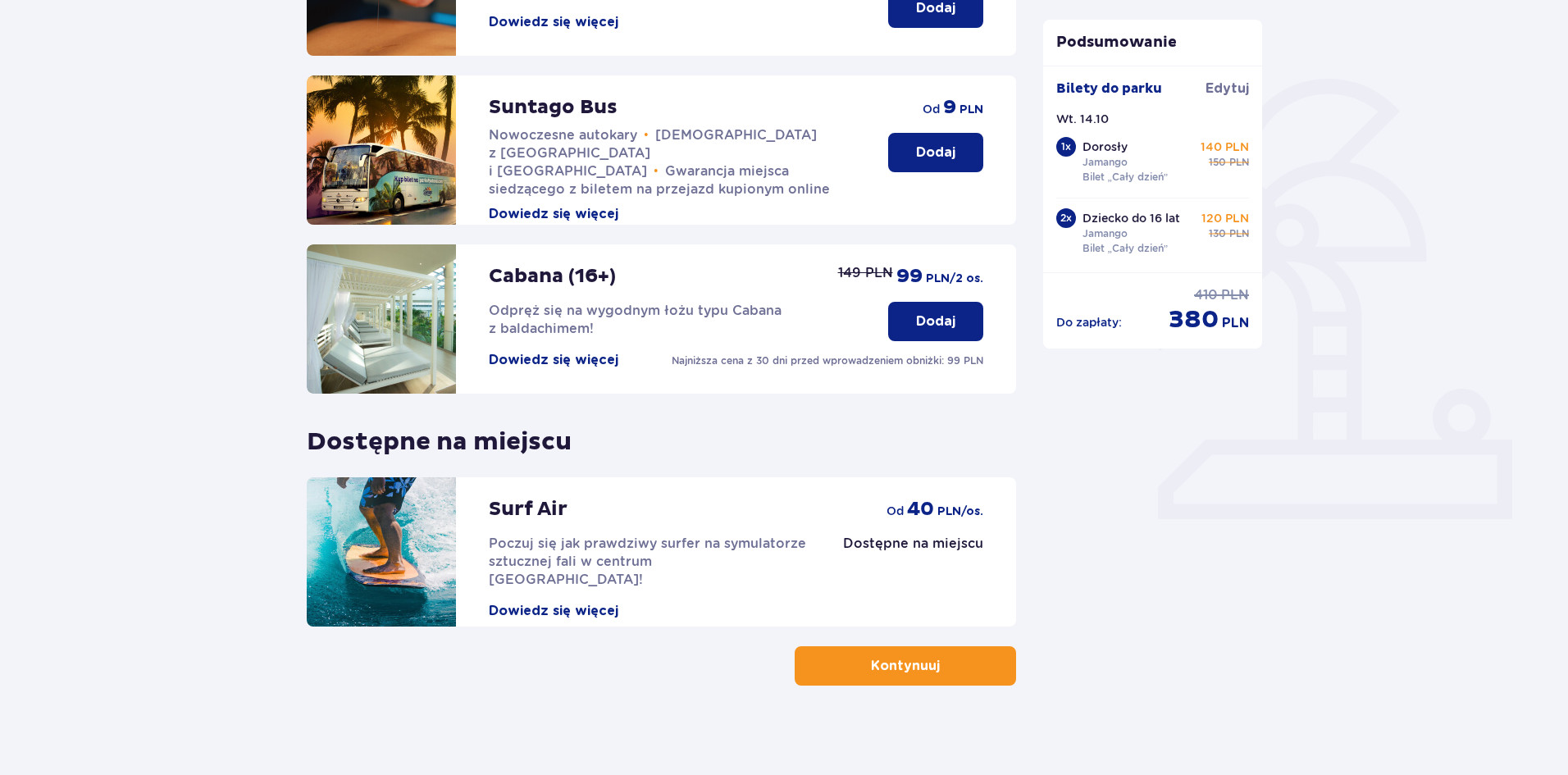
scroll to position [337, 0]
